Goal: Information Seeking & Learning: Learn about a topic

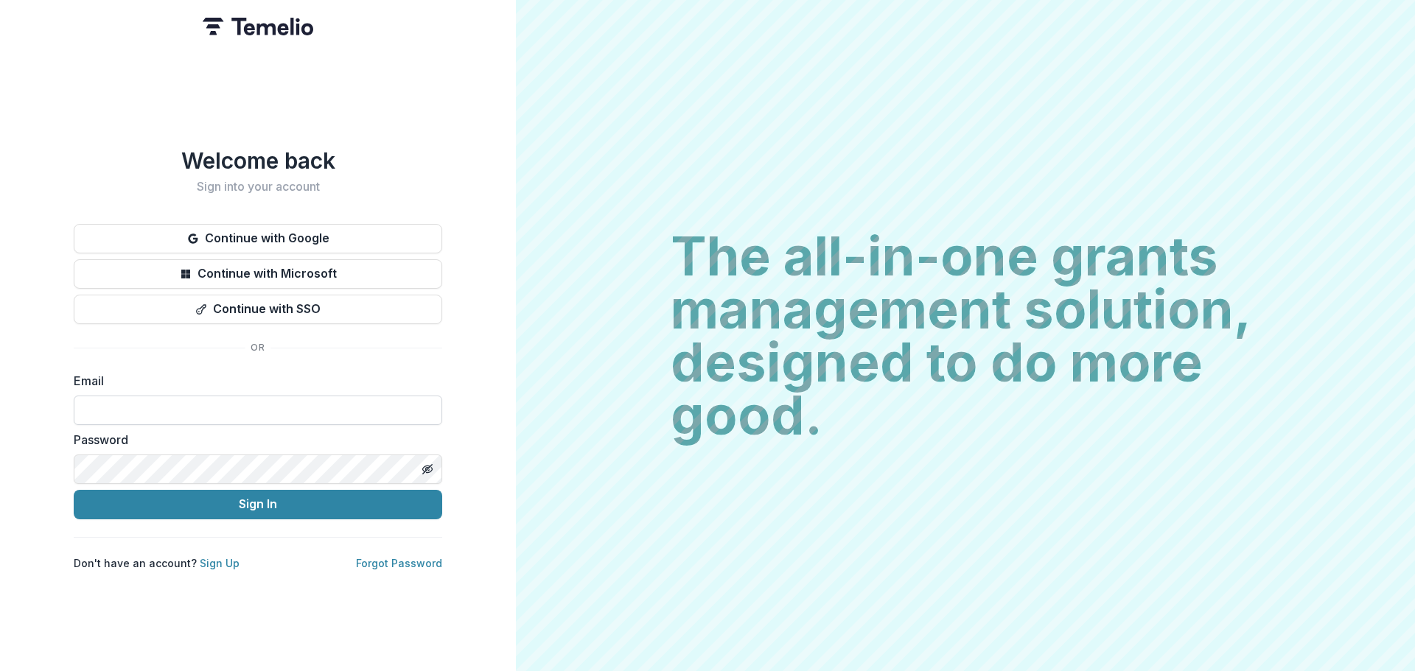
click at [170, 408] on input at bounding box center [258, 410] width 369 height 29
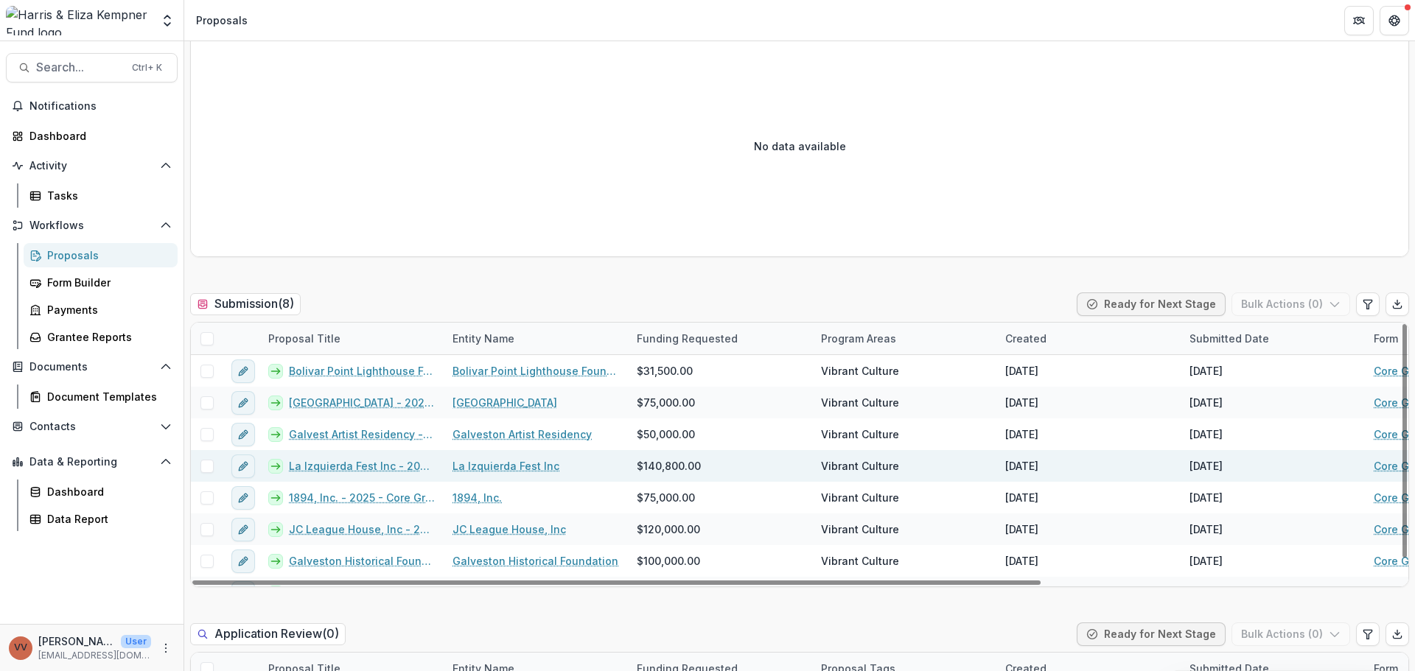
scroll to position [2211, 0]
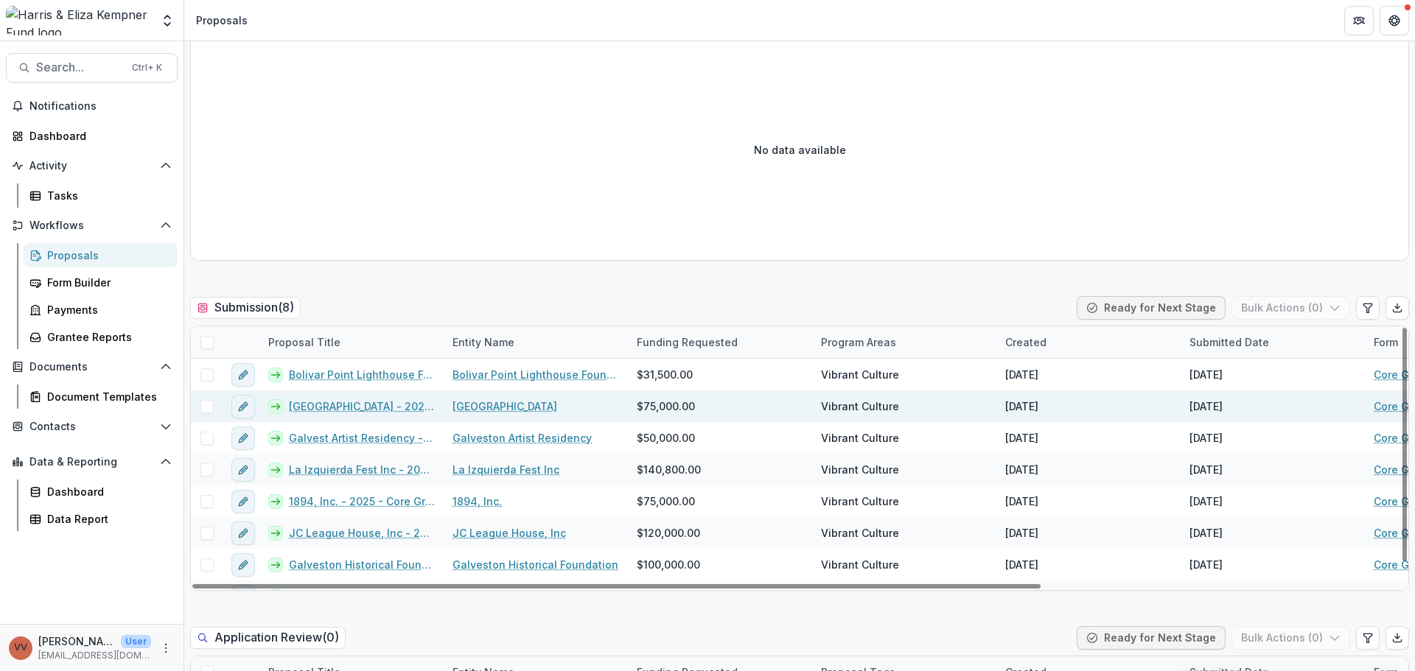
click at [370, 405] on link "[GEOGRAPHIC_DATA] - 2025 - Core Grant Request" at bounding box center [362, 406] width 146 height 15
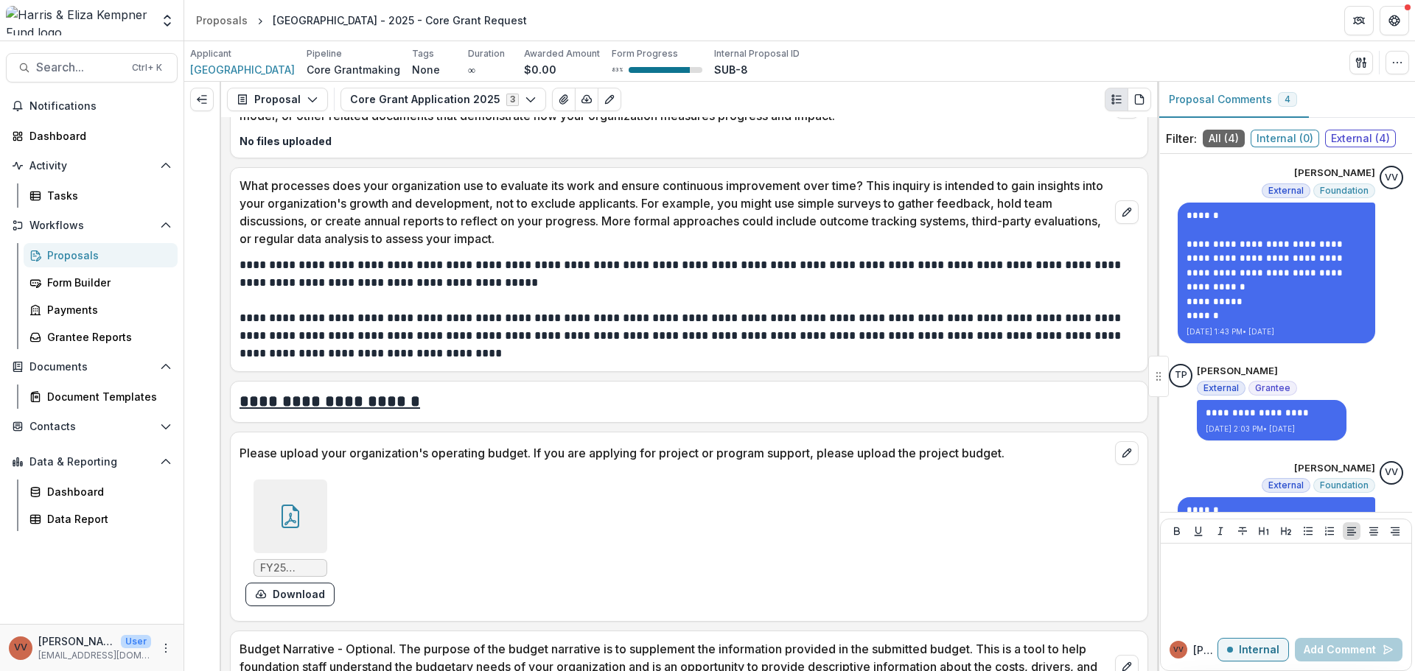
scroll to position [3464, 0]
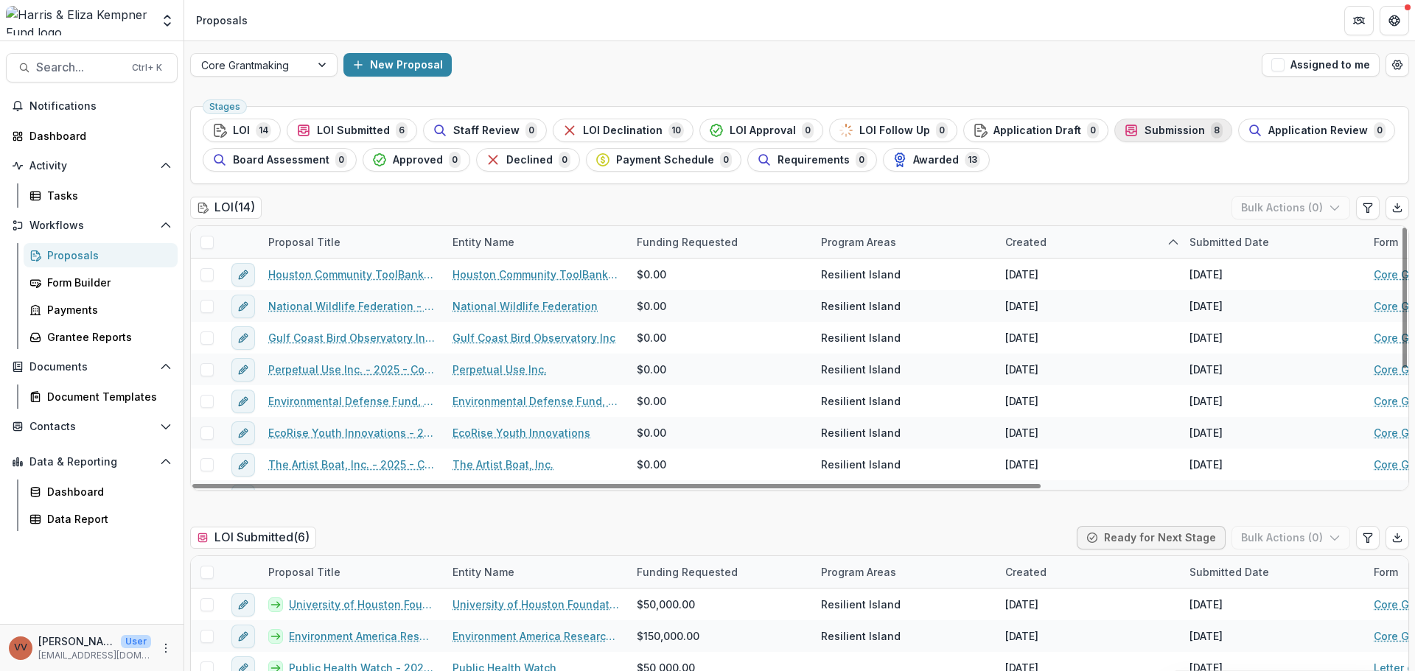
click at [1145, 131] on span "Submission" at bounding box center [1175, 131] width 60 height 13
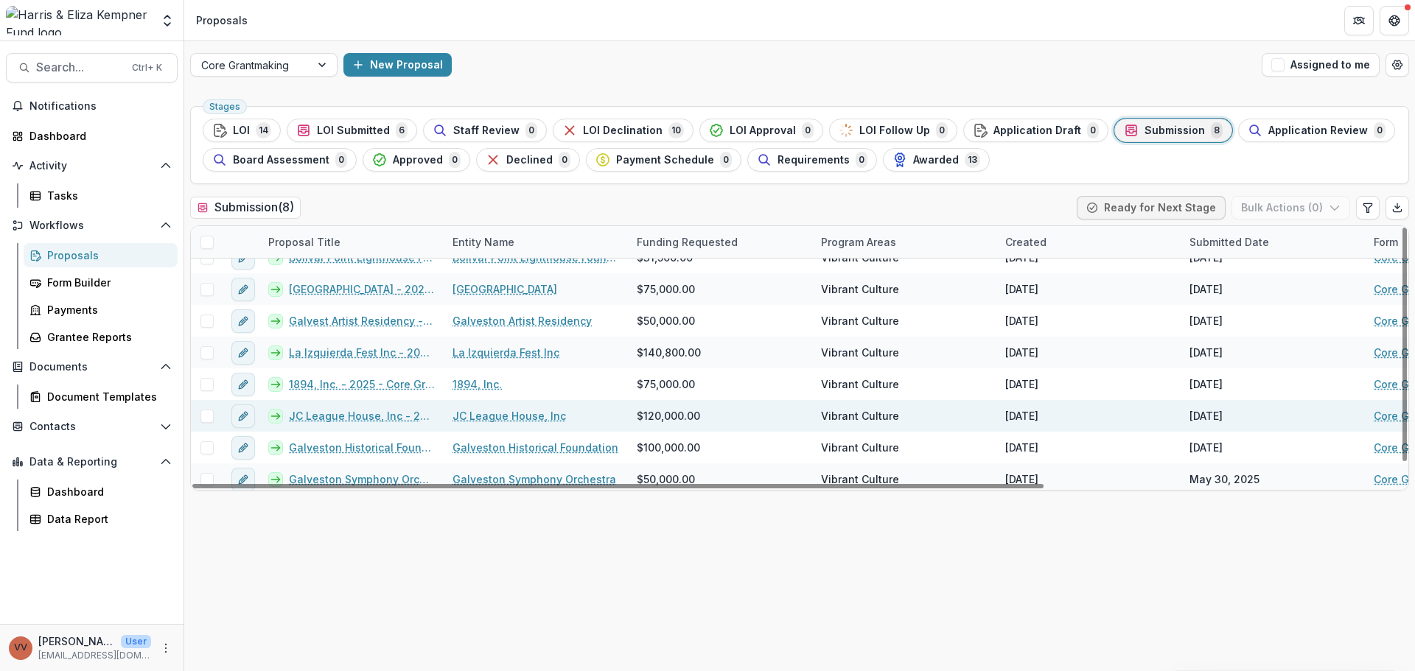
scroll to position [22, 0]
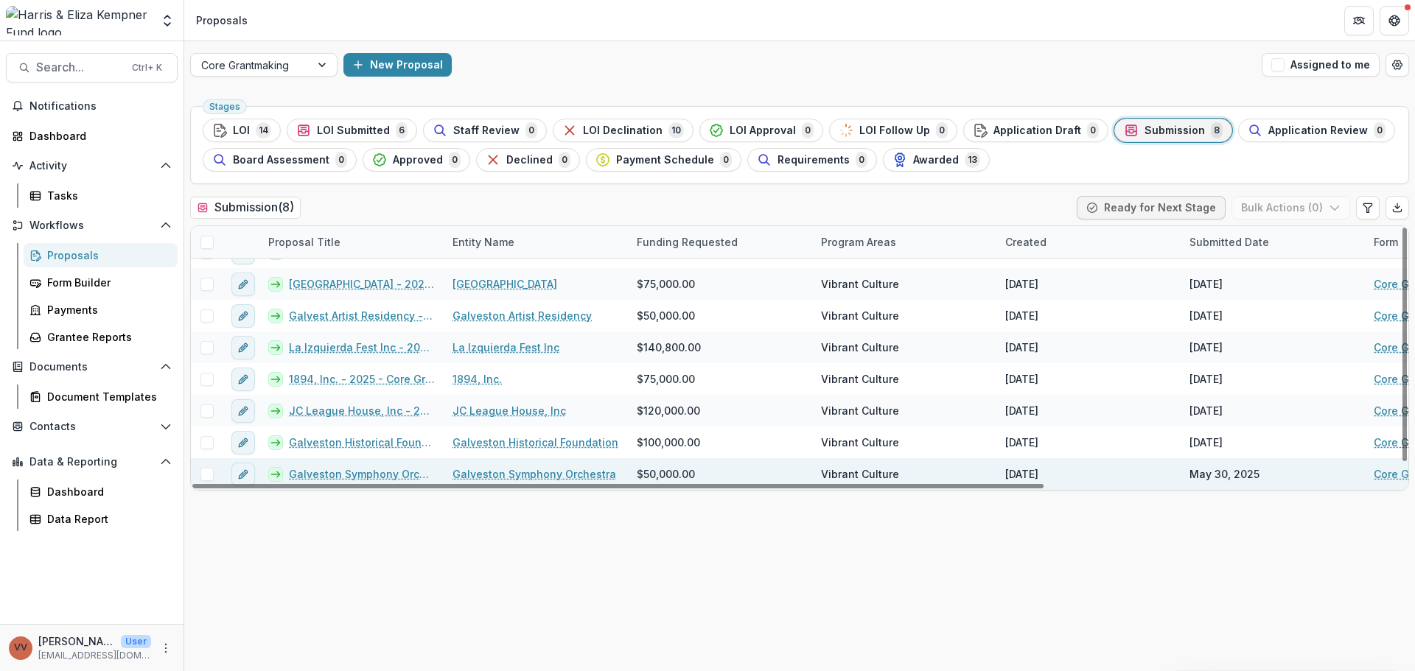
click at [352, 469] on link "Galveston Symphony Orchestra - 2025 - Core Grant Eligibility Screen" at bounding box center [362, 474] width 146 height 15
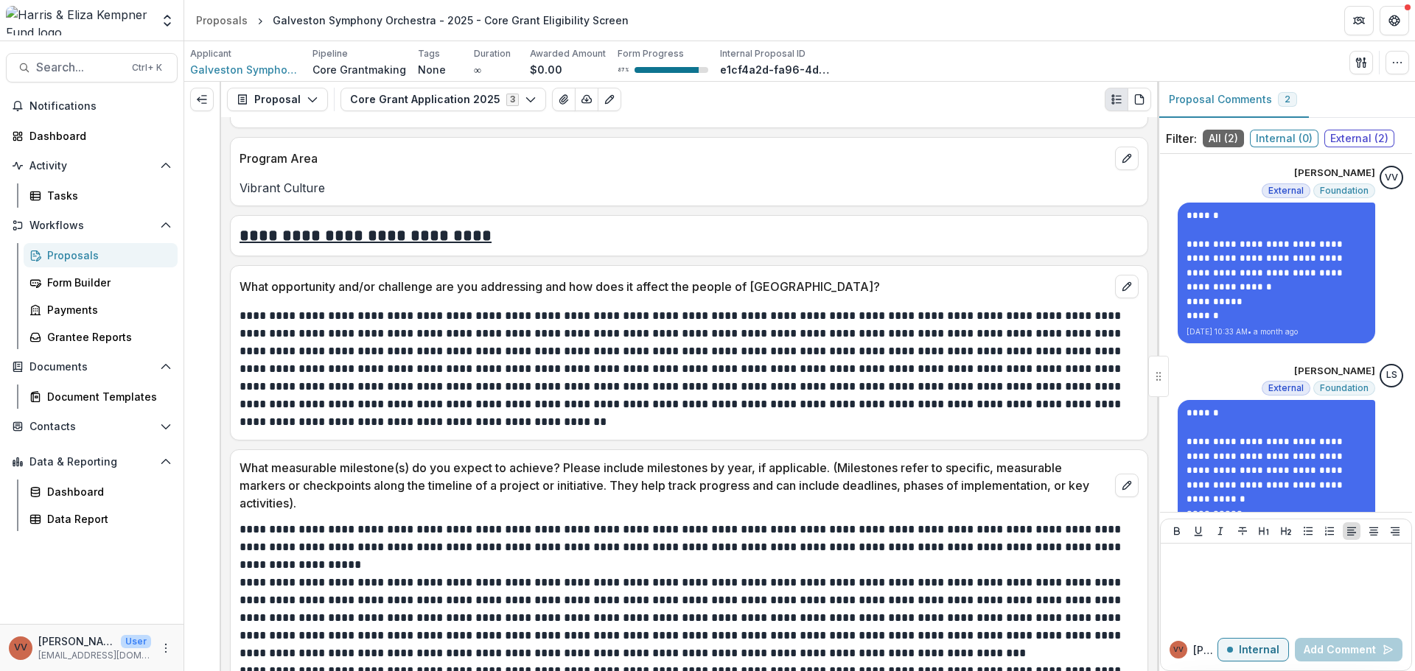
scroll to position [3169, 0]
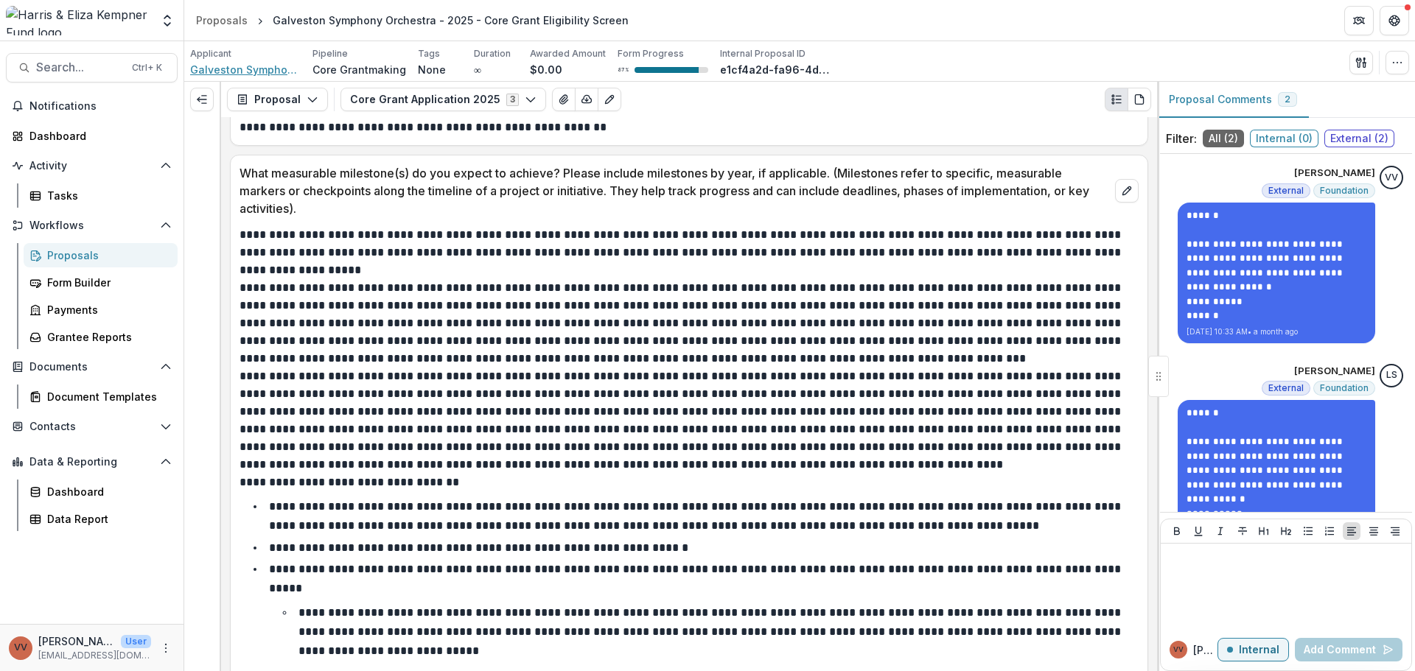
click at [263, 76] on span "Galveston Symphony Orchestra" at bounding box center [245, 69] width 111 height 15
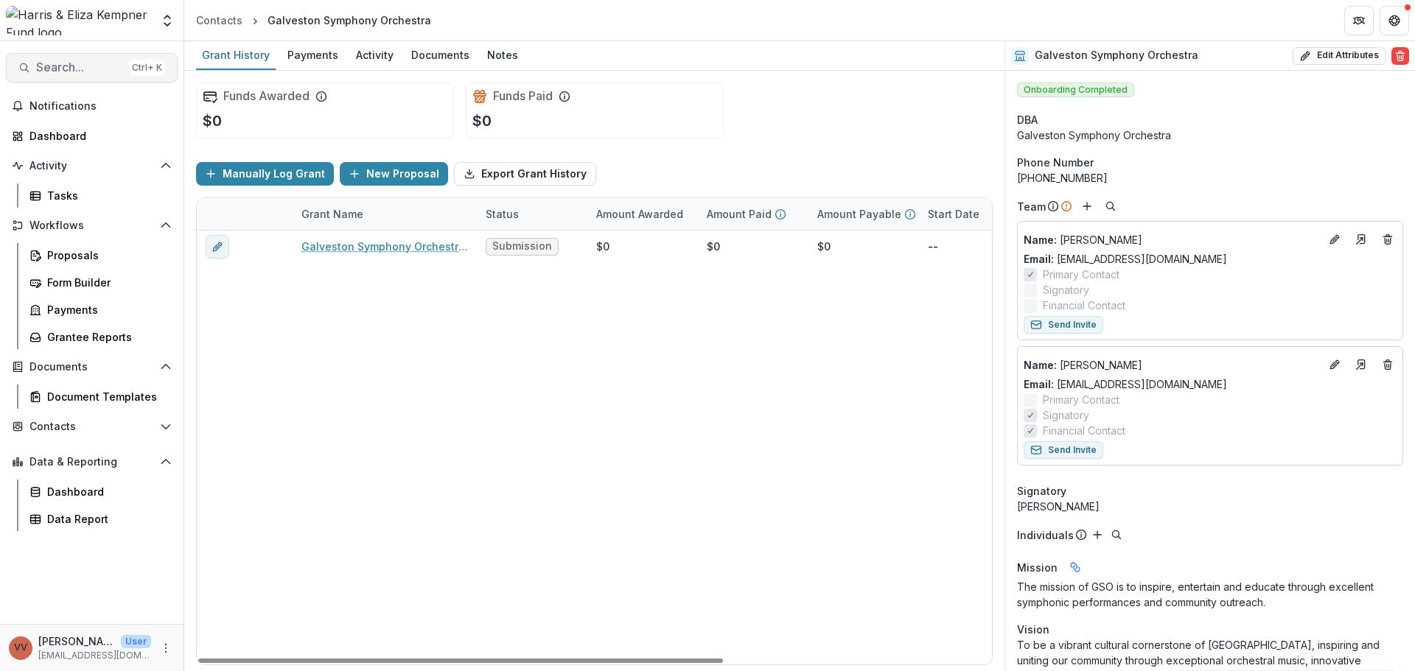
click at [75, 64] on span "Search..." at bounding box center [79, 67] width 87 height 14
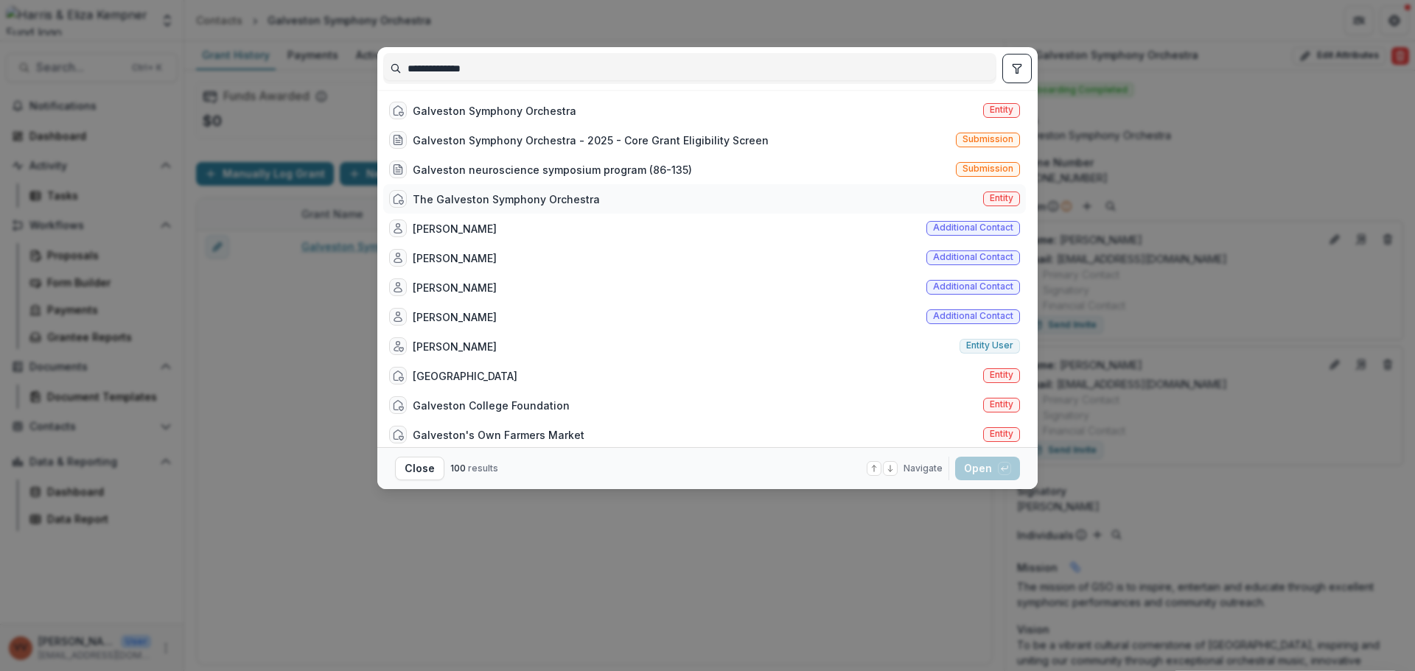
type input "**********"
click at [515, 198] on div "The Galveston Symphony Orchestra" at bounding box center [506, 199] width 187 height 15
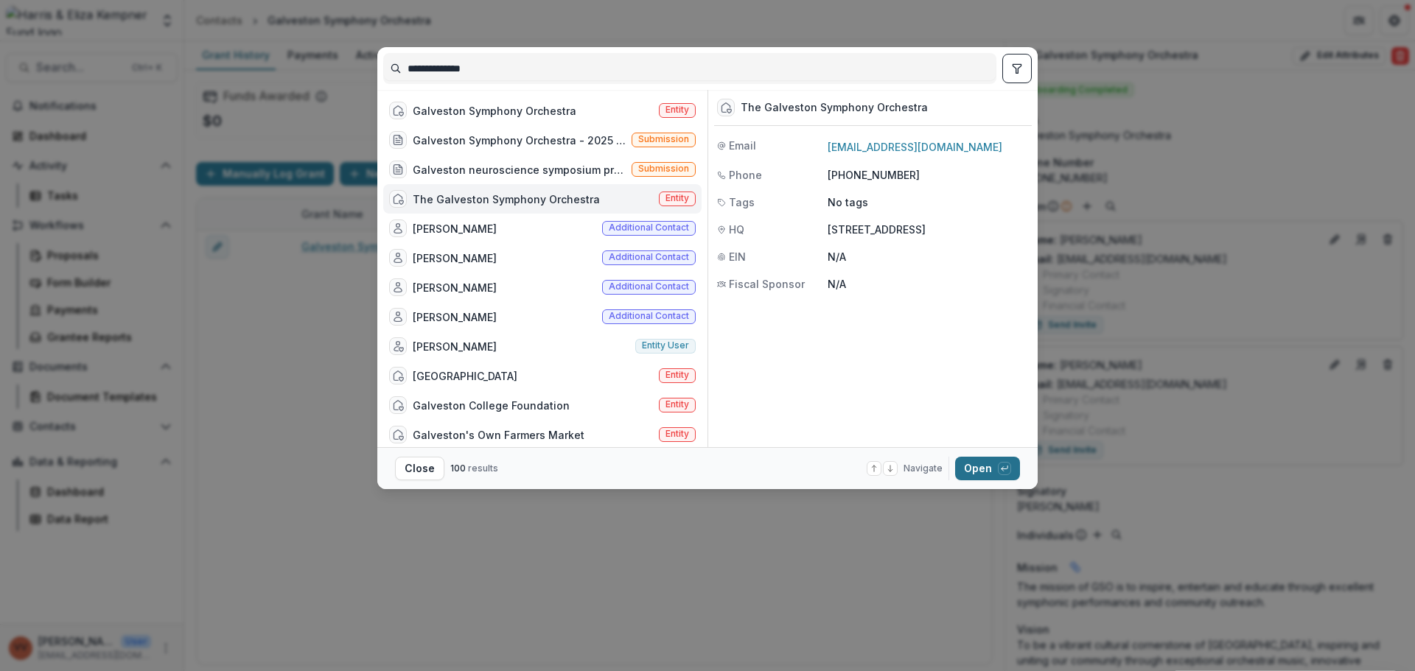
click at [974, 469] on button "Open with enter key" at bounding box center [987, 469] width 65 height 24
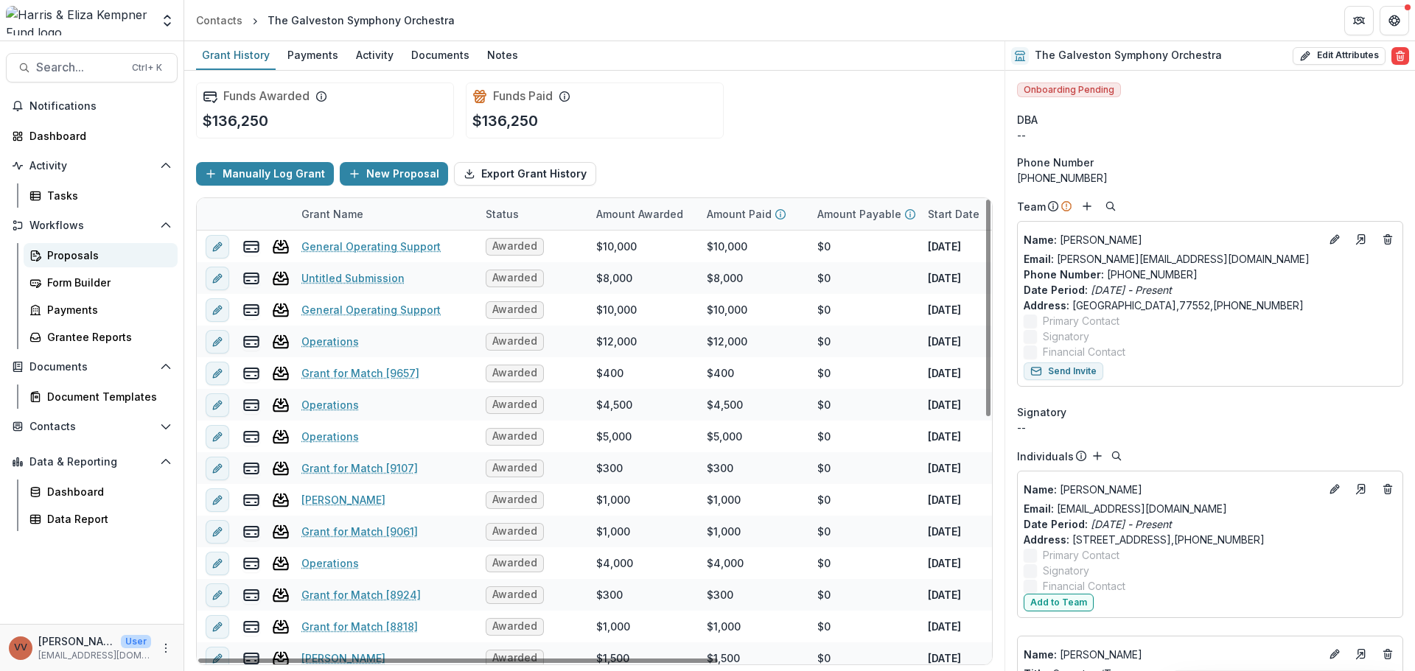
click at [83, 257] on div "Proposals" at bounding box center [106, 255] width 119 height 15
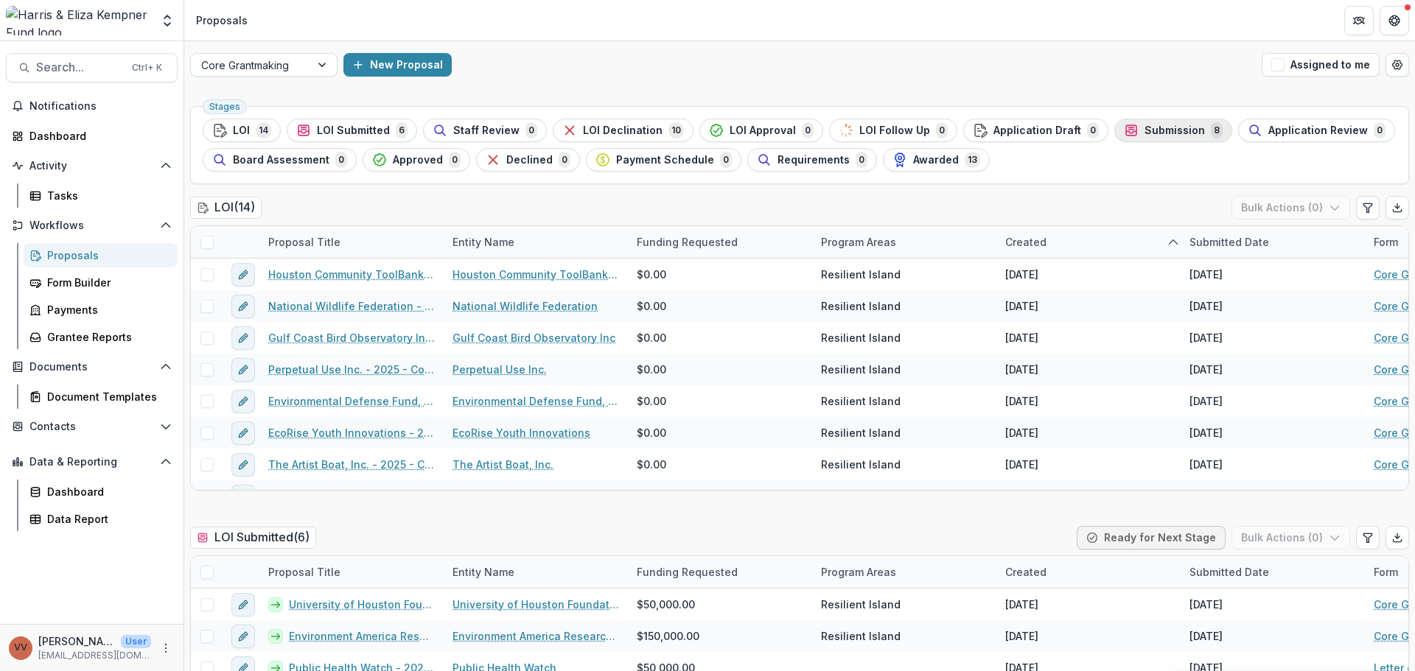
click at [1145, 132] on span "Submission" at bounding box center [1175, 131] width 60 height 13
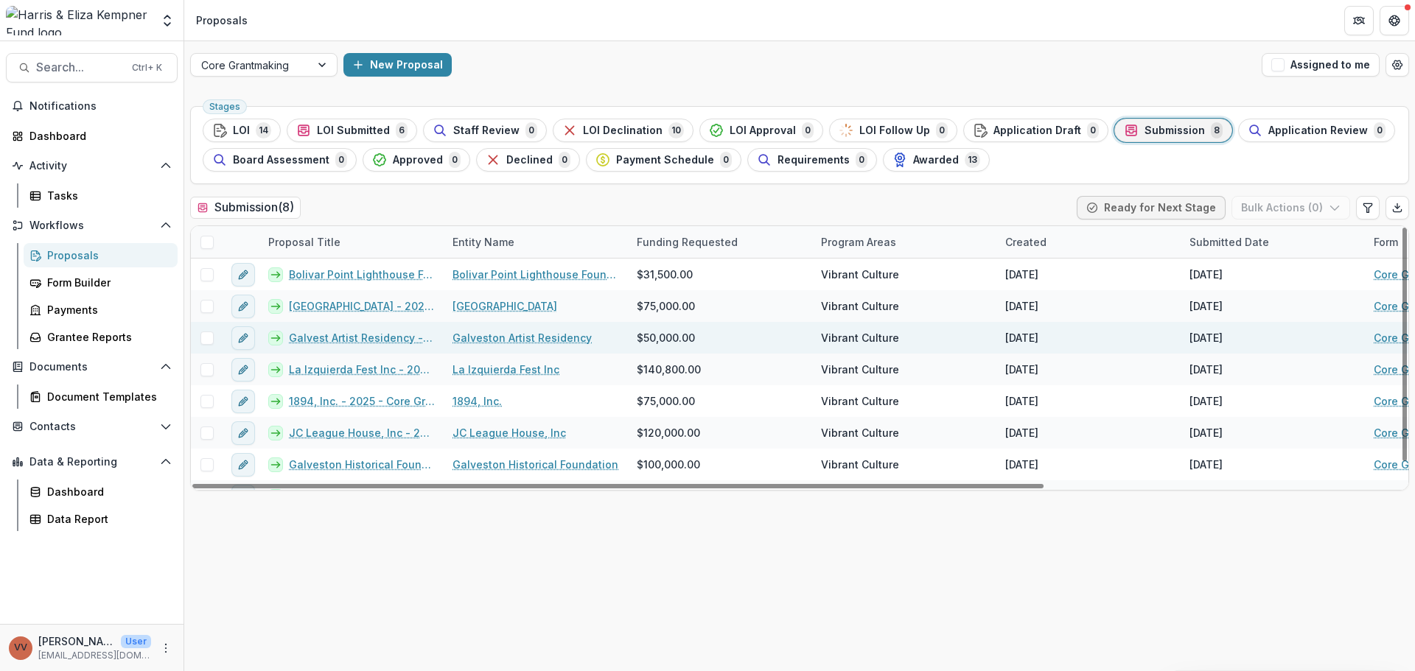
click at [363, 341] on link "Galvest Artist Residency - 2025 - Core Grant Request" at bounding box center [362, 337] width 146 height 15
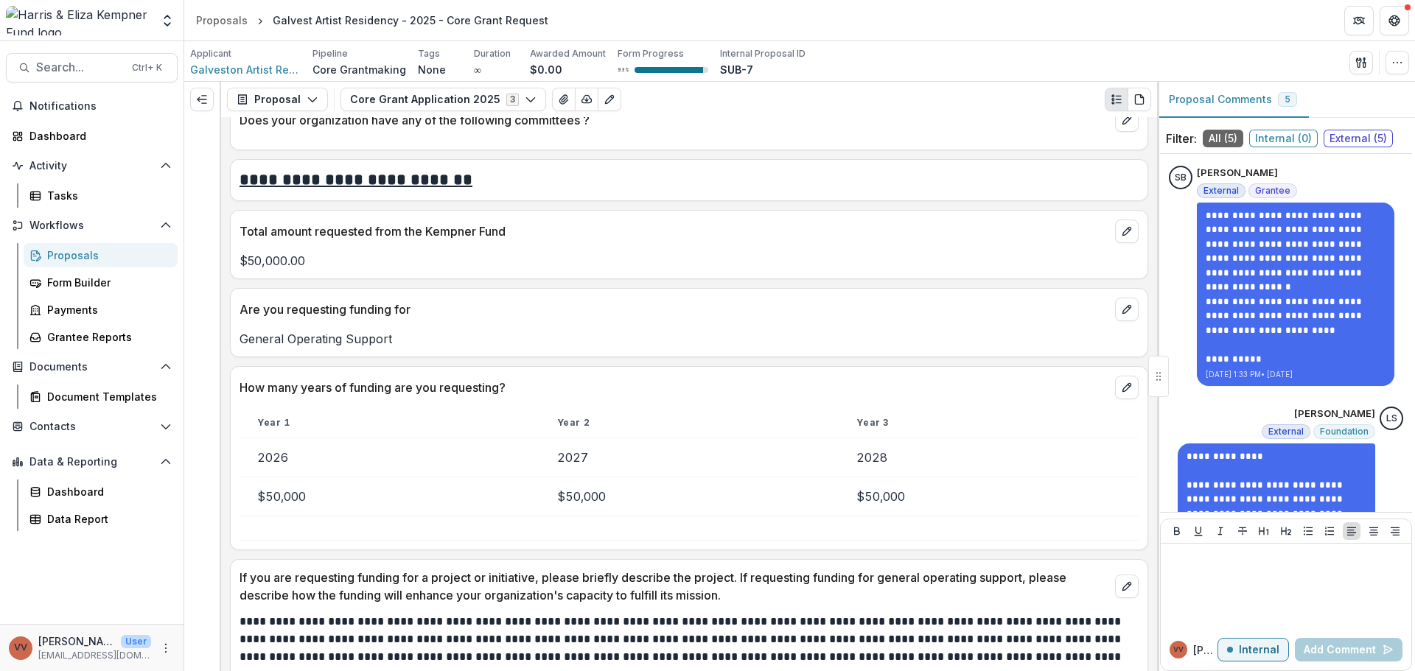
scroll to position [2211, 0]
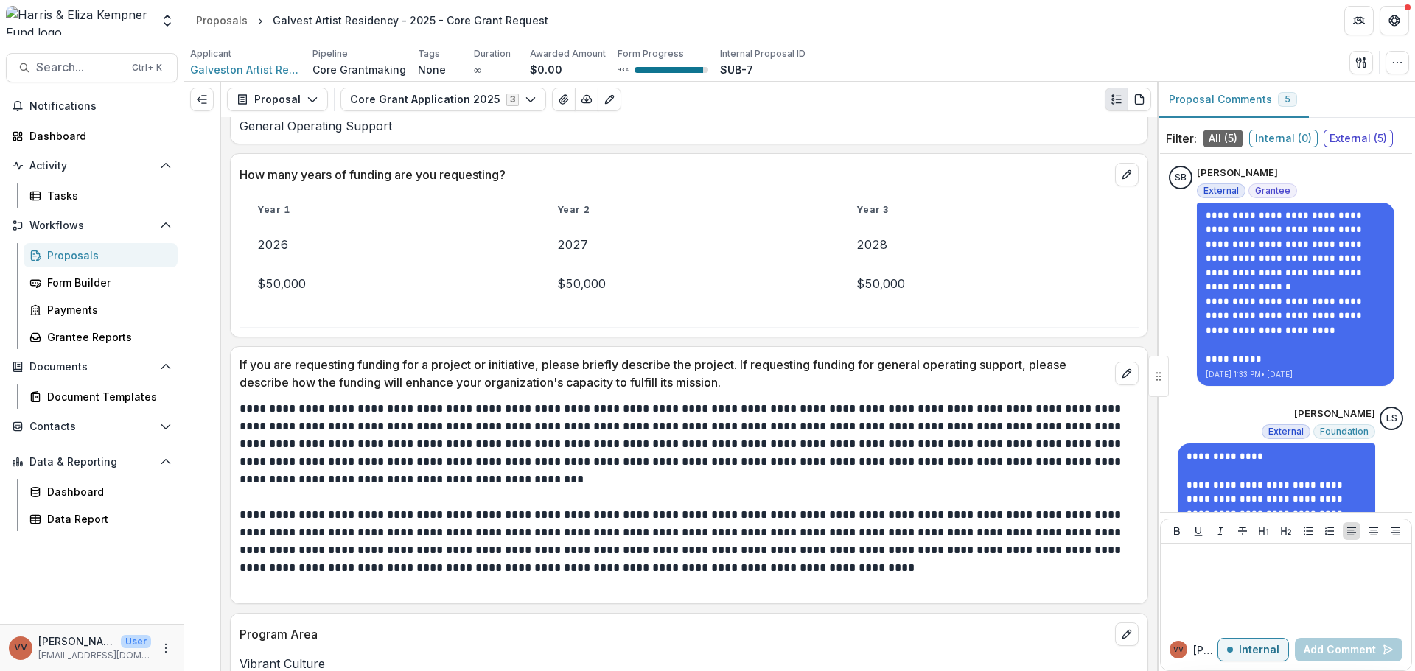
drag, startPoint x: 424, startPoint y: 157, endPoint x: 310, endPoint y: 245, distance: 143.4
click at [310, 245] on td "2026" at bounding box center [390, 244] width 300 height 39
drag, startPoint x: 301, startPoint y: 251, endPoint x: 251, endPoint y: 246, distance: 50.3
click at [248, 247] on td "2026" at bounding box center [390, 244] width 300 height 39
click at [317, 251] on td "2026" at bounding box center [390, 244] width 300 height 39
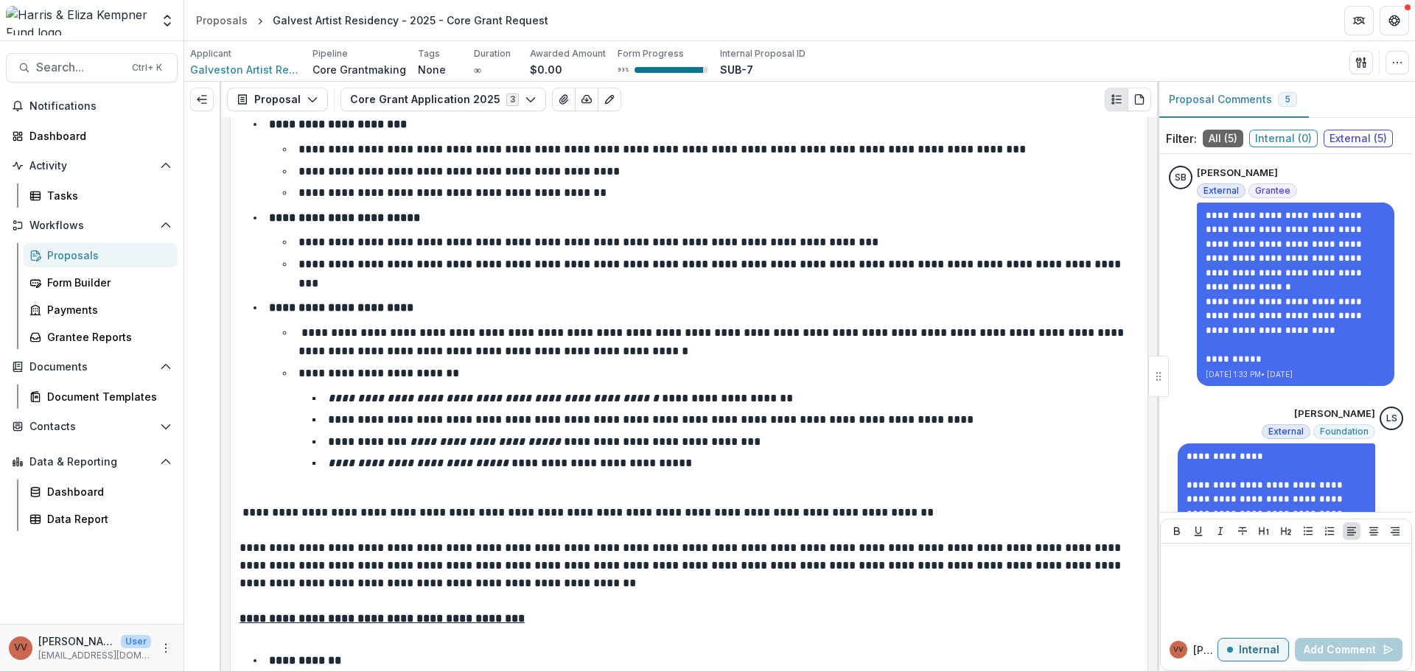
scroll to position [3390, 0]
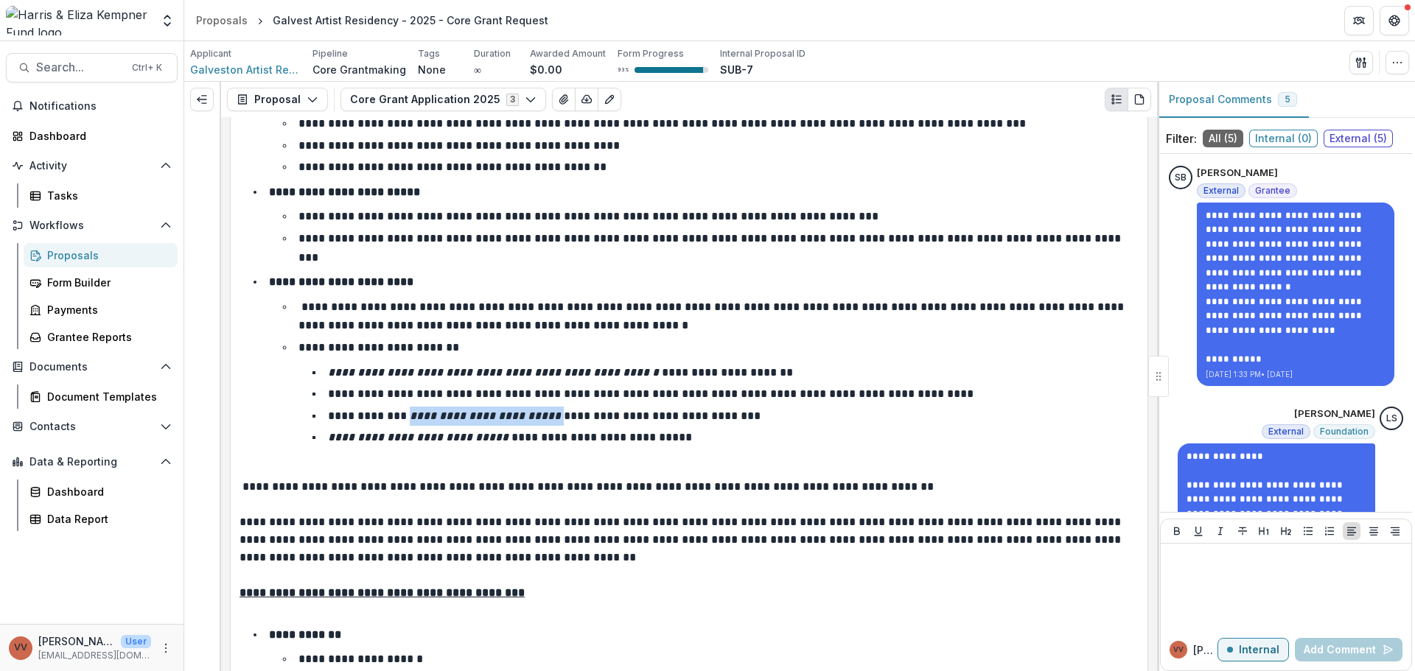
drag, startPoint x: 410, startPoint y: 398, endPoint x: 542, endPoint y: 405, distance: 132.9
click at [542, 407] on li "**********" at bounding box center [727, 416] width 823 height 19
click at [551, 447] on li "**********" at bounding box center [697, 372] width 881 height 199
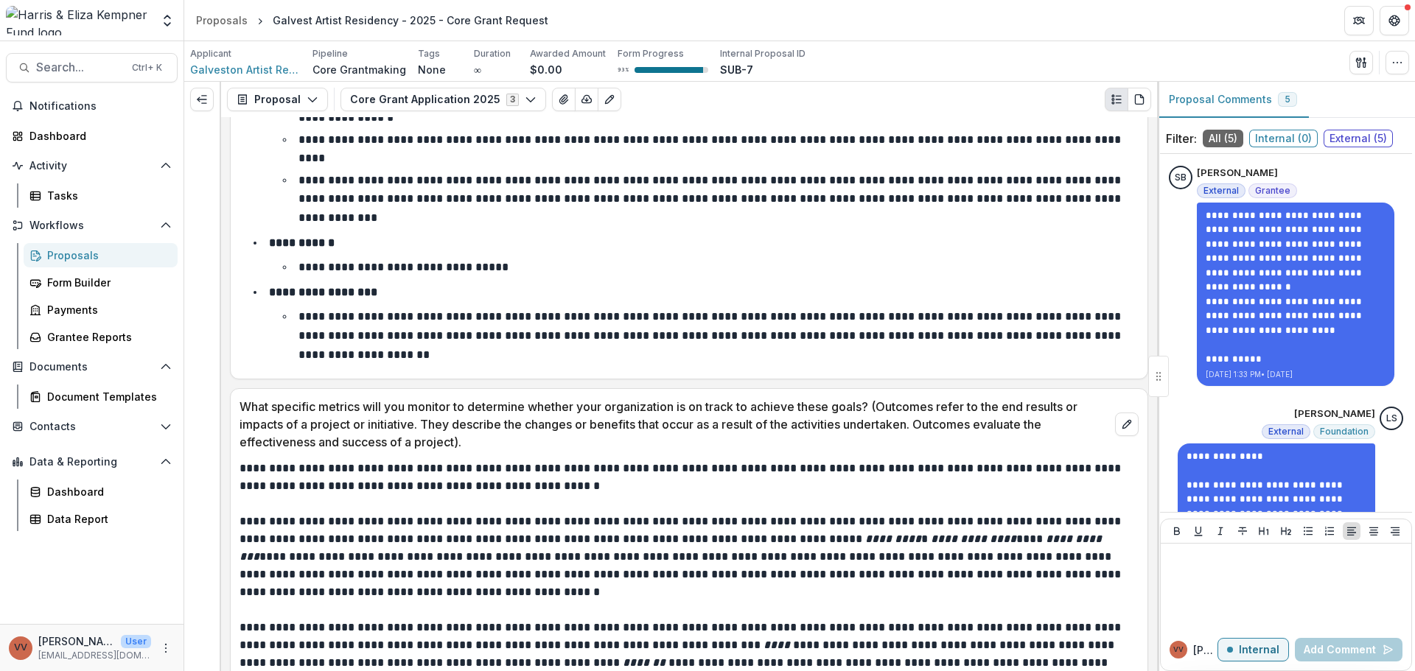
scroll to position [4496, 0]
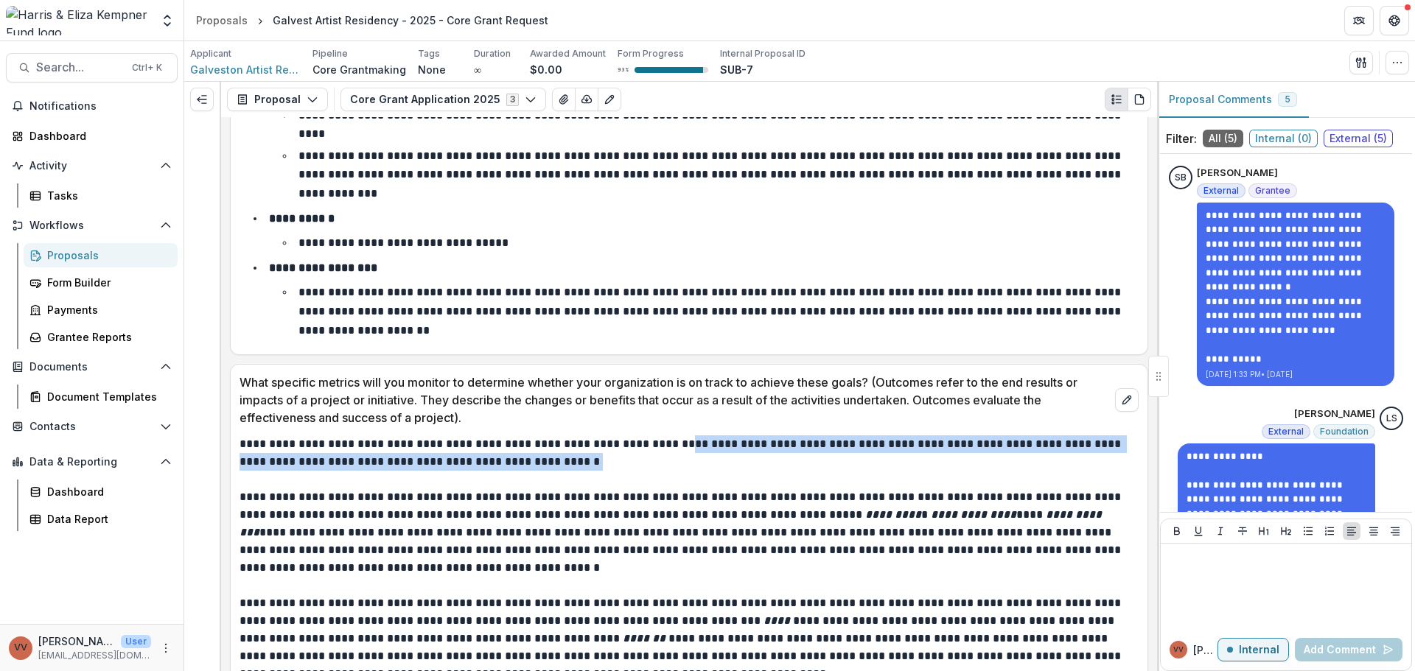
drag, startPoint x: 528, startPoint y: 391, endPoint x: 660, endPoint y: 357, distance: 135.7
click at [661, 427] on div "**********" at bounding box center [689, 555] width 917 height 256
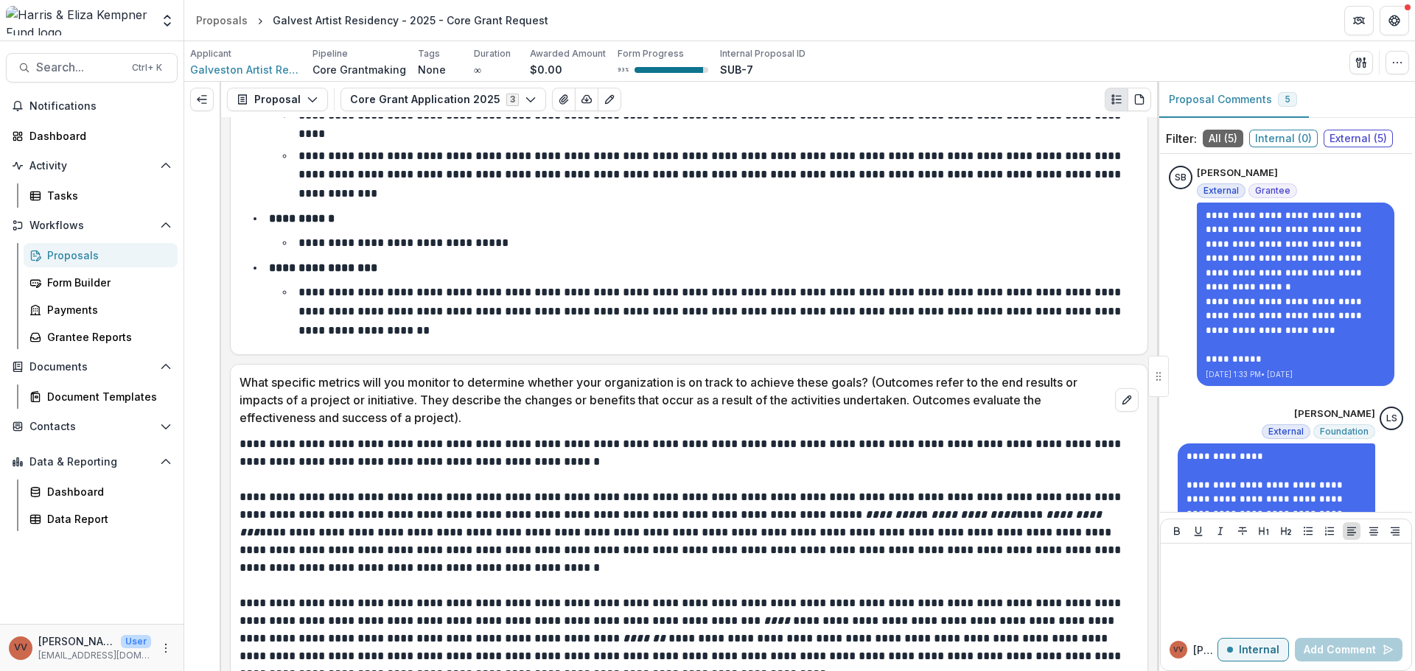
click at [614, 489] on p "**********" at bounding box center [687, 533] width 895 height 88
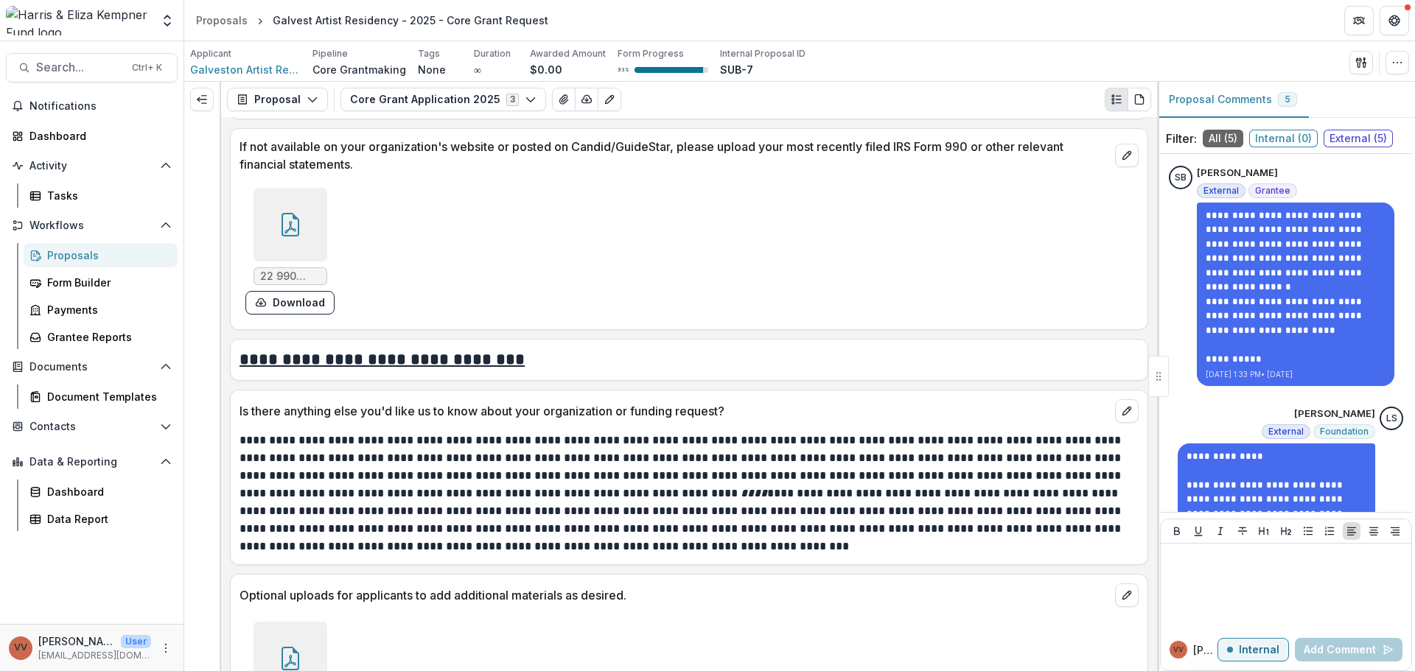
scroll to position [5896, 0]
